Goal: Use online tool/utility: Use online tool/utility

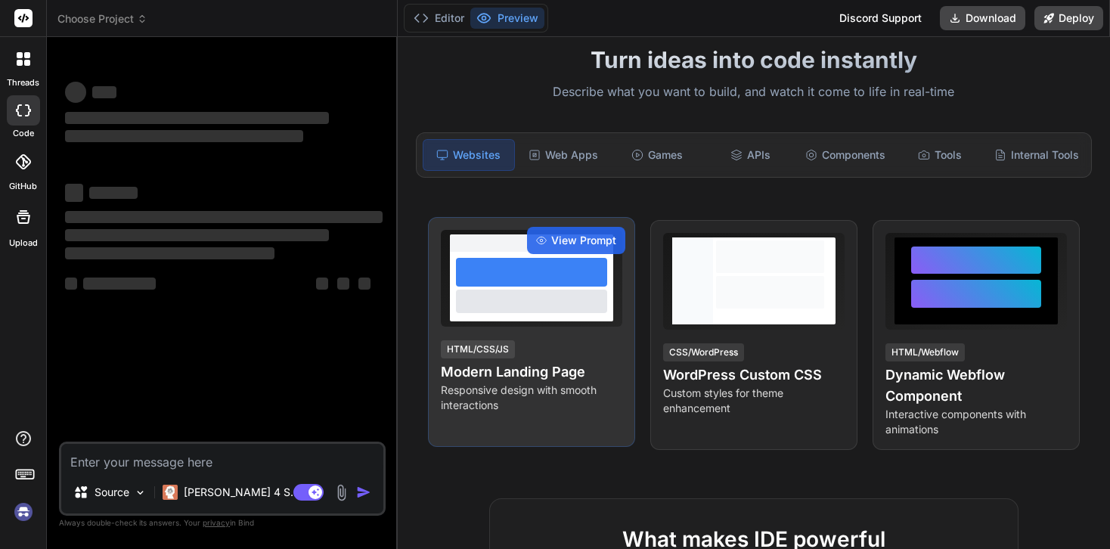
scroll to position [110, 0]
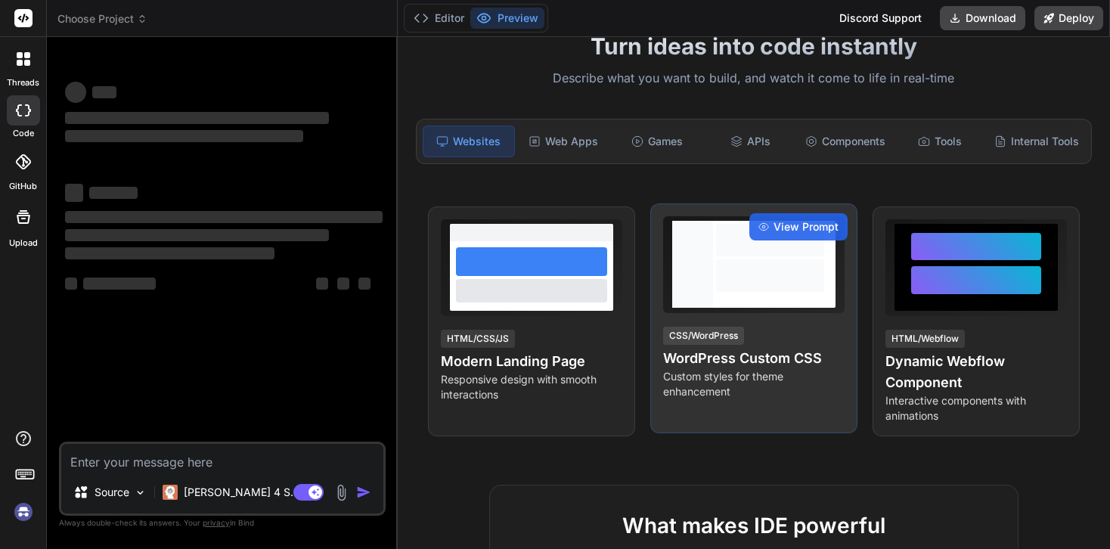
type textarea "x"
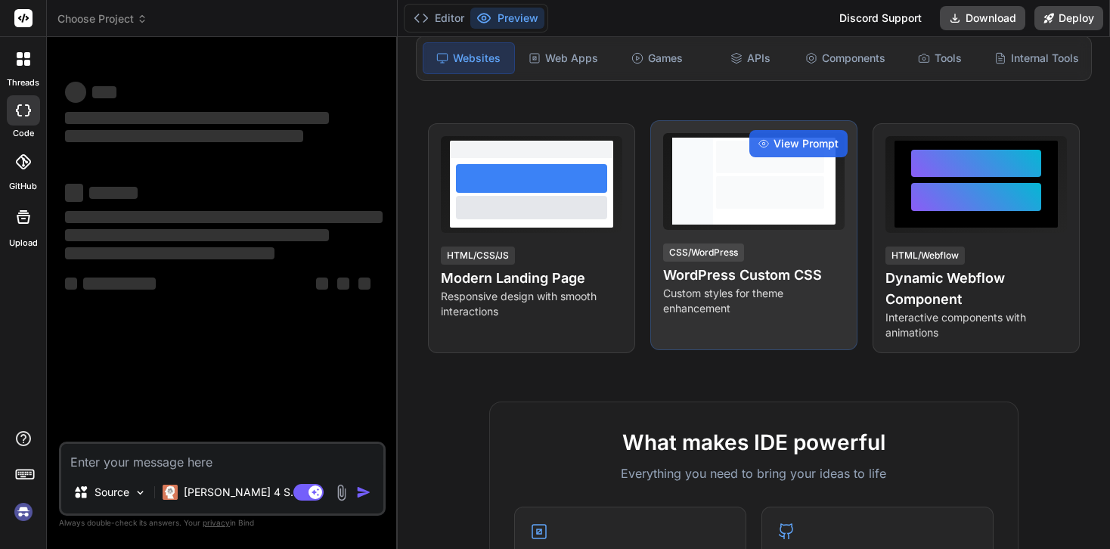
scroll to position [174, 0]
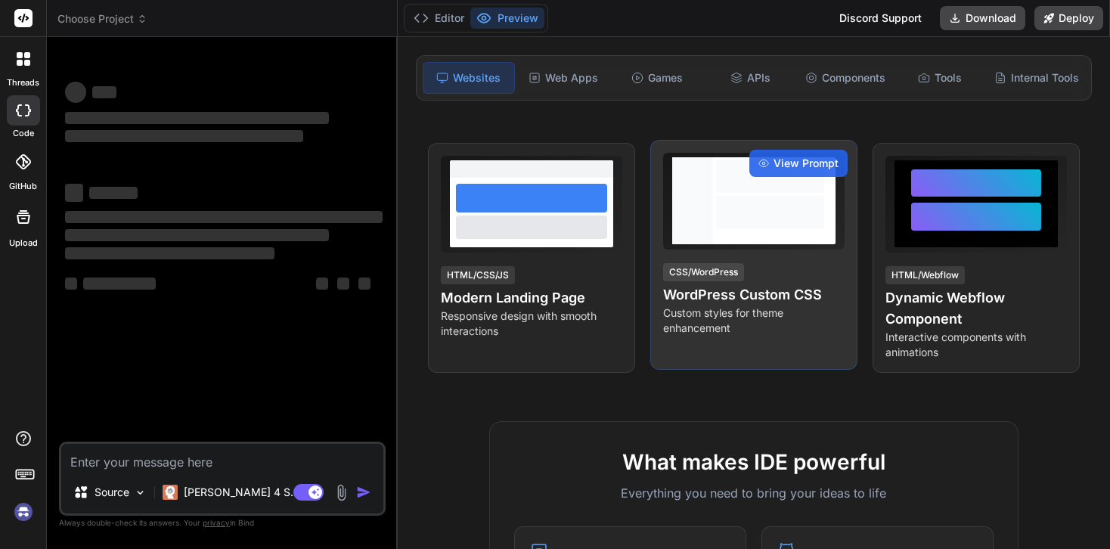
click at [749, 255] on div "View Prompt CSS/WordPress WordPress Custom CSS Custom styles for theme enhancem…" at bounding box center [753, 255] width 207 height 230
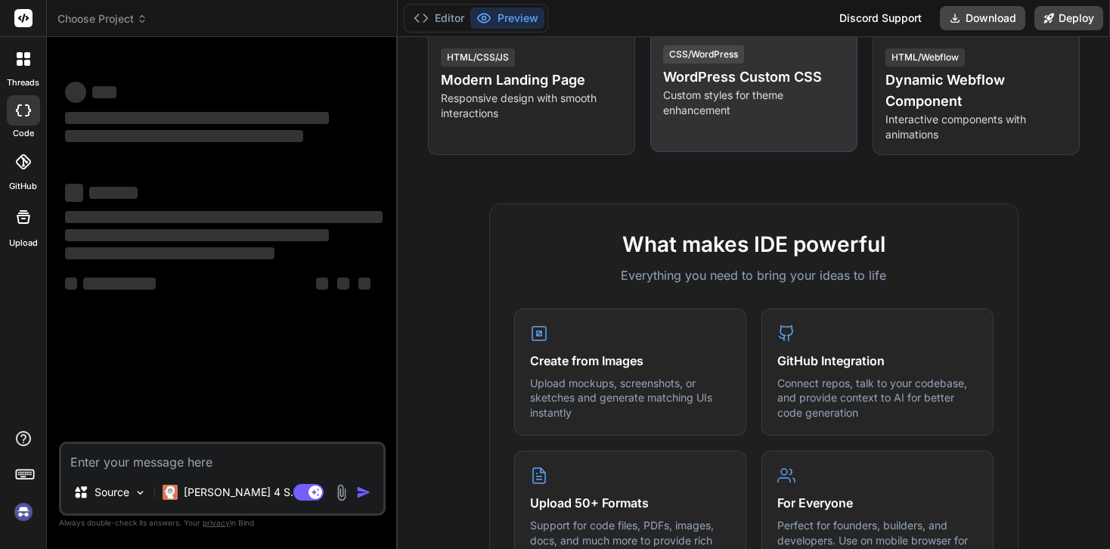
scroll to position [421, 0]
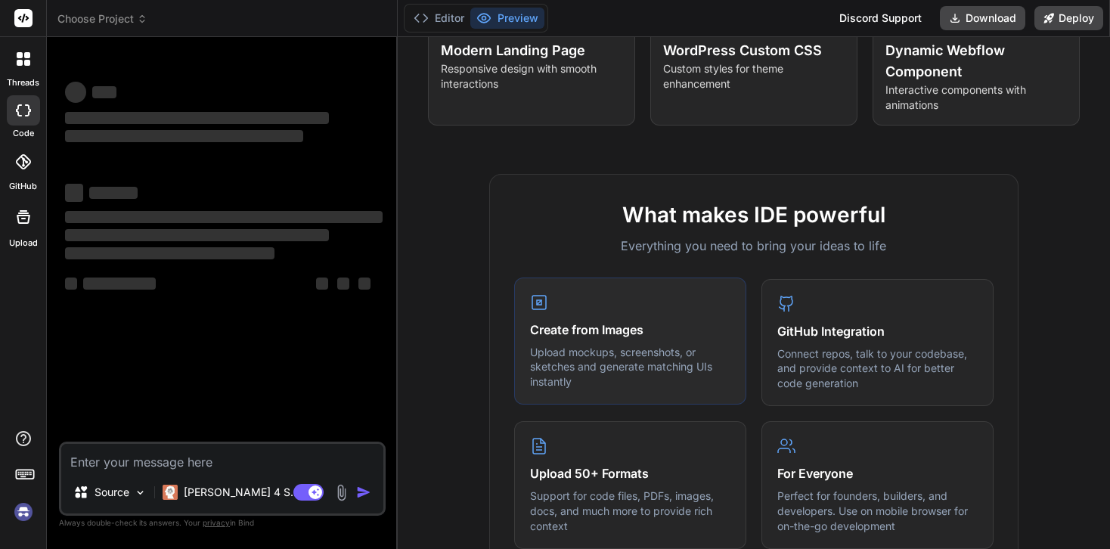
click at [583, 349] on p "Upload mockups, screenshots, or sketches and generate matching UIs instantly" at bounding box center [630, 367] width 200 height 45
click at [583, 326] on h4 "Create from Images" at bounding box center [630, 330] width 200 height 18
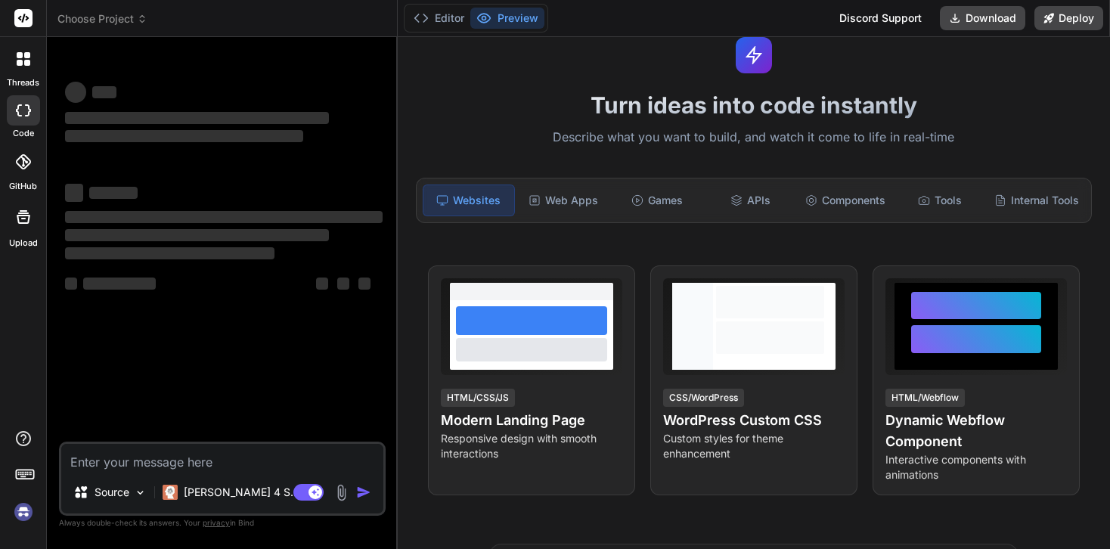
scroll to position [0, 0]
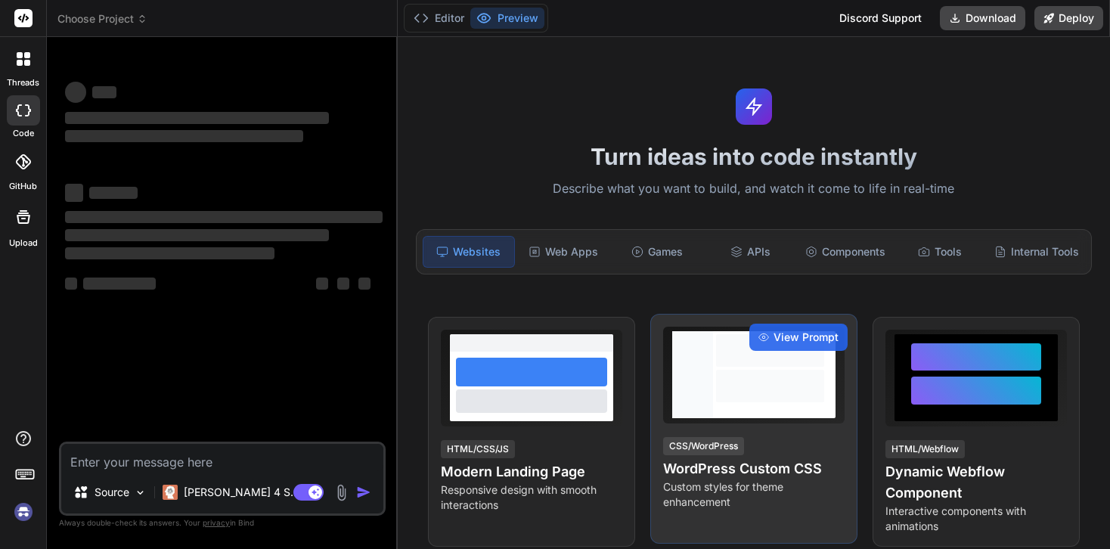
click at [735, 359] on div at bounding box center [770, 350] width 108 height 33
click at [785, 333] on span "View Prompt" at bounding box center [805, 337] width 65 height 15
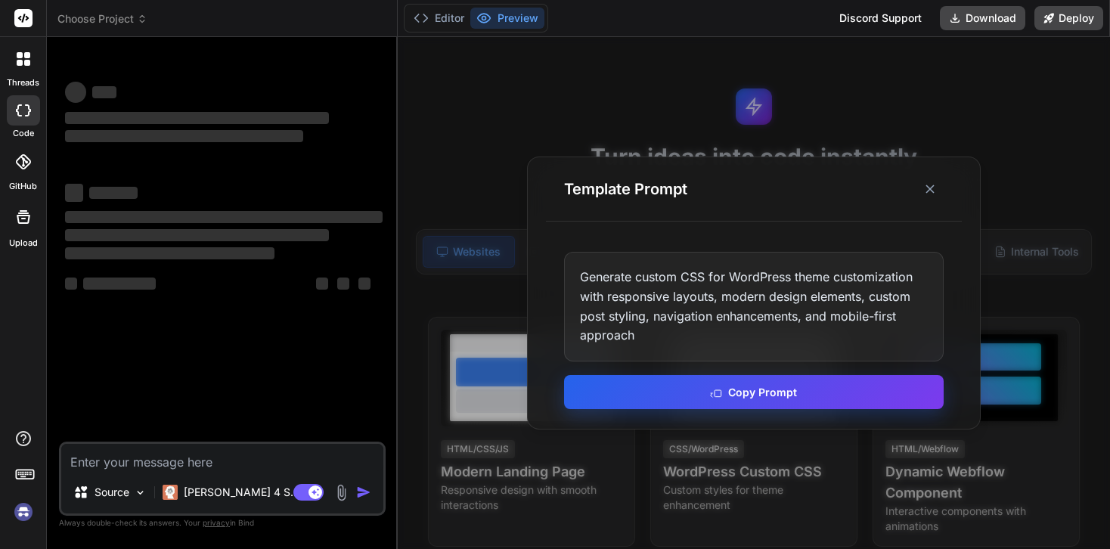
click at [729, 393] on button "Copy Prompt" at bounding box center [753, 392] width 379 height 34
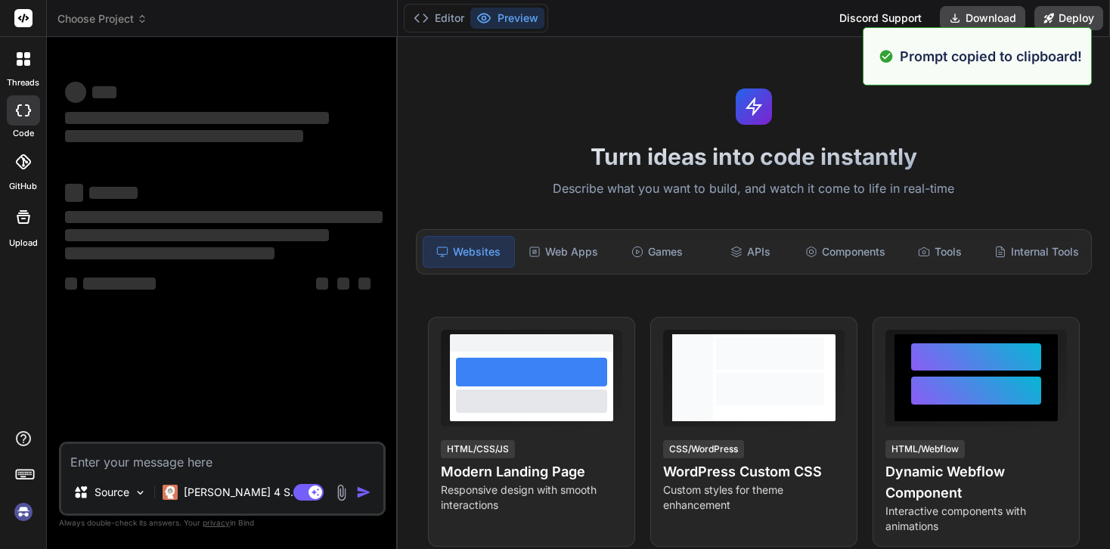
click at [83, 462] on textarea at bounding box center [222, 457] width 322 height 27
paste textarea "Generate custom CSS for WordPress theme customization with responsive layouts, …"
type textarea "Generate custom CSS for WordPress theme customization with responsive layouts, …"
type textarea "x"
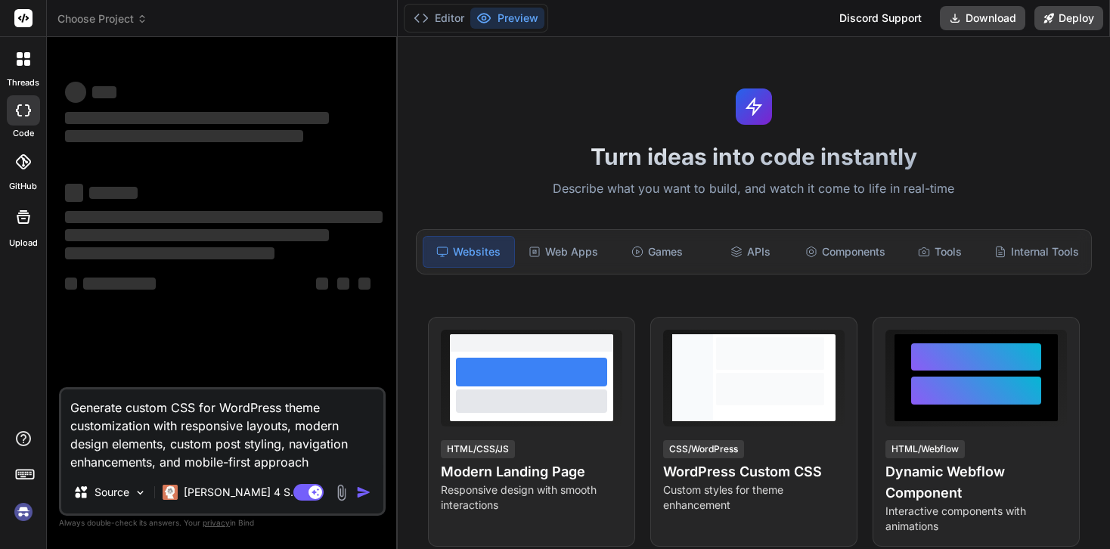
type textarea "Generate custom CSS for WordPress theme customization with responsive layouts, …"
type textarea "x"
